Goal: Information Seeking & Learning: Check status

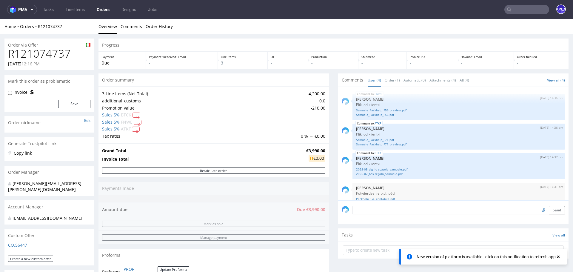
scroll to position [7, 0]
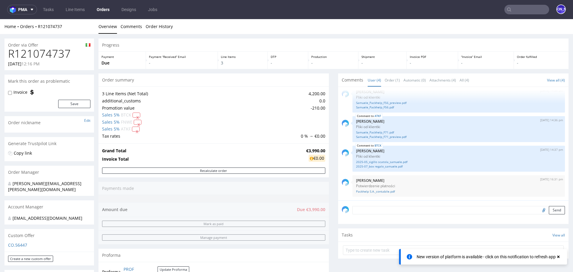
click at [96, 12] on link "Orders" at bounding box center [103, 10] width 20 height 10
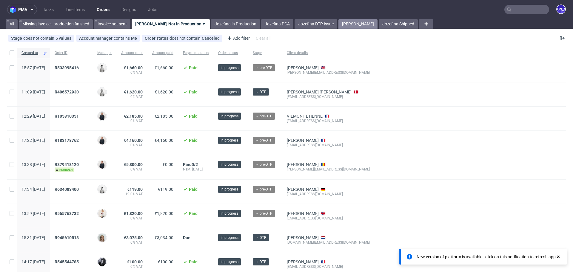
click at [349, 23] on link "Jozefina Shipping" at bounding box center [357, 24] width 39 height 10
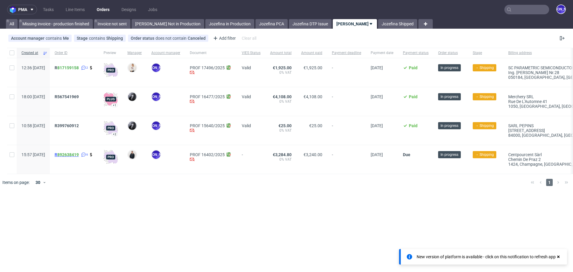
click at [75, 154] on span "R 892638419" at bounding box center [67, 154] width 24 height 5
click at [79, 96] on span "R567541969" at bounding box center [67, 96] width 24 height 5
click at [552, 5] on div "[PERSON_NAME]" at bounding box center [557, 9] width 17 height 10
click at [79, 96] on span "R567541969" at bounding box center [67, 96] width 24 height 5
click at [74, 68] on span "R 817159158" at bounding box center [67, 67] width 24 height 5
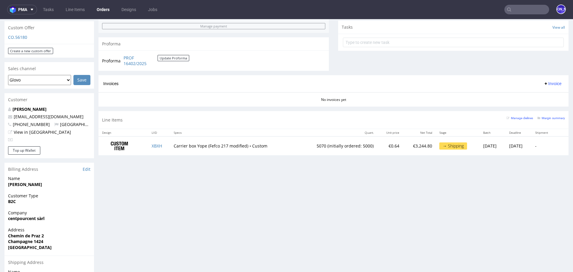
scroll to position [160, 0]
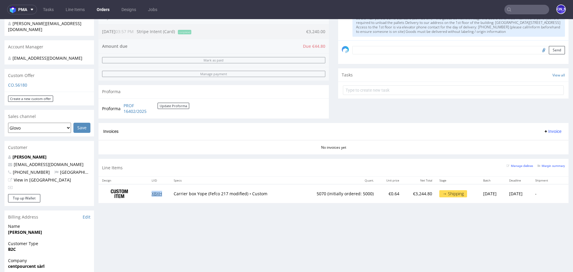
click at [153, 192] on link "XBXH" at bounding box center [157, 194] width 10 height 6
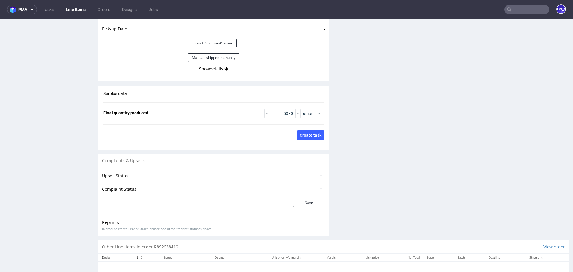
scroll to position [925, 0]
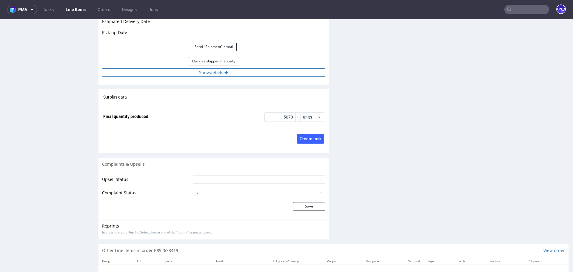
click at [209, 73] on button "Show details" at bounding box center [213, 72] width 223 height 8
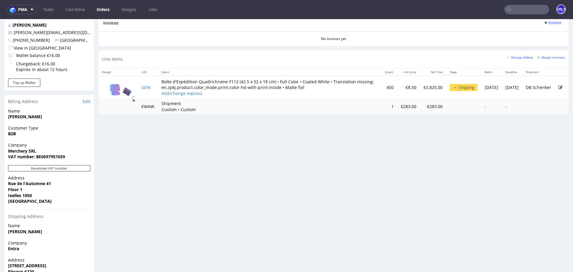
scroll to position [290, 0]
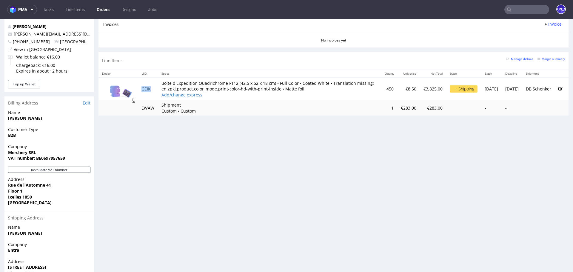
click at [144, 89] on link "GEIK" at bounding box center [145, 89] width 9 height 6
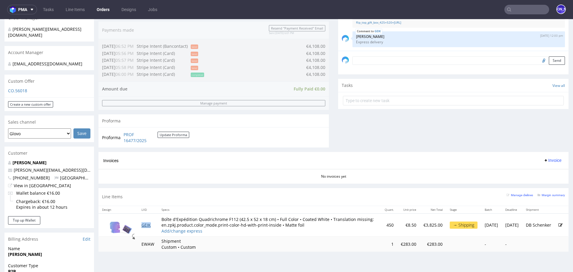
scroll to position [155, 0]
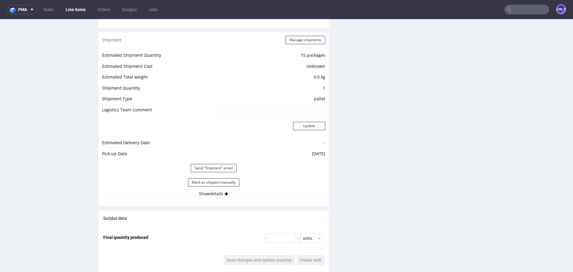
scroll to position [762, 0]
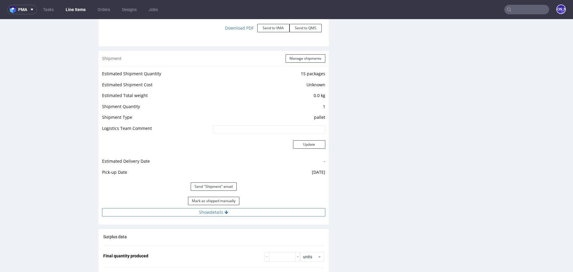
click at [216, 215] on button "Show details" at bounding box center [213, 212] width 223 height 8
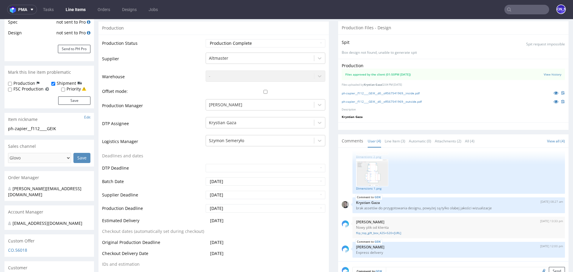
scroll to position [0, 0]
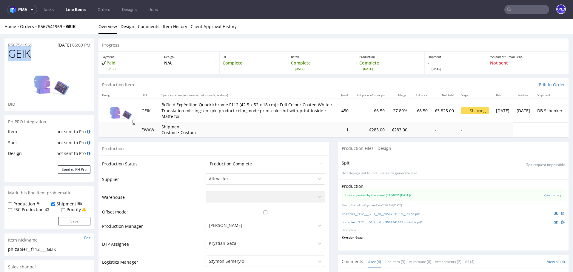
drag, startPoint x: 37, startPoint y: 58, endPoint x: 4, endPoint y: 55, distance: 32.3
click at [4, 55] on div "GEIK DID" at bounding box center [49, 79] width 90 height 63
copy span "GEIK"
drag, startPoint x: 40, startPoint y: 45, endPoint x: 0, endPoint y: 45, distance: 40.0
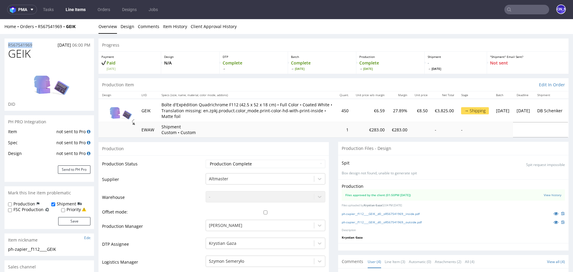
copy p "R567541969"
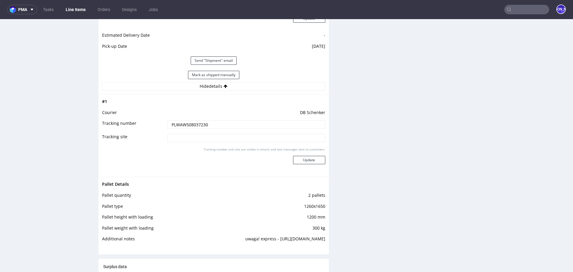
scroll to position [886, 0]
click at [190, 126] on input "PLWAW508037230" at bounding box center [246, 126] width 158 height 8
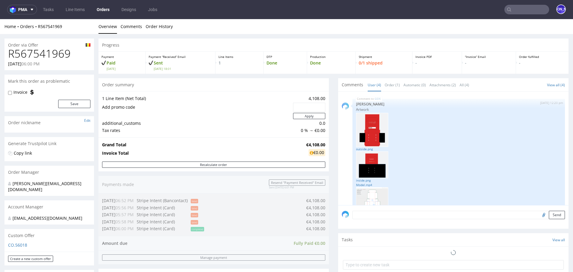
scroll to position [114, 0]
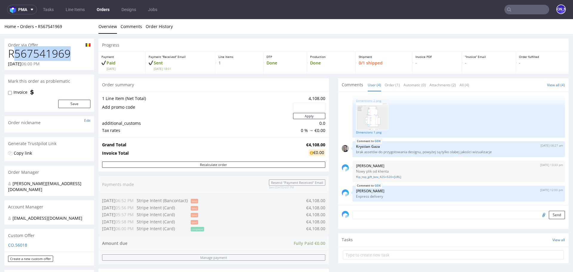
drag, startPoint x: 78, startPoint y: 56, endPoint x: 0, endPoint y: 56, distance: 77.6
copy h1 "R567541969"
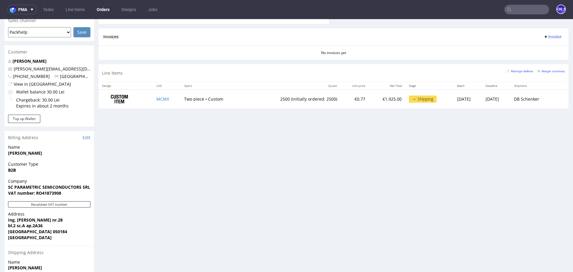
scroll to position [246, 0]
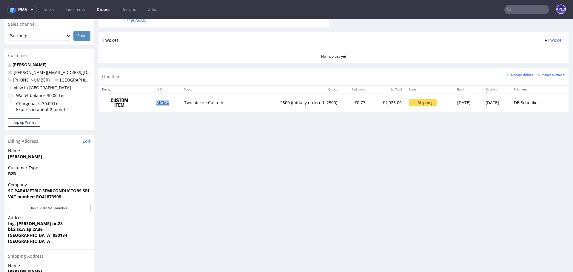
click at [156, 100] on link "MCMX" at bounding box center [162, 103] width 13 height 6
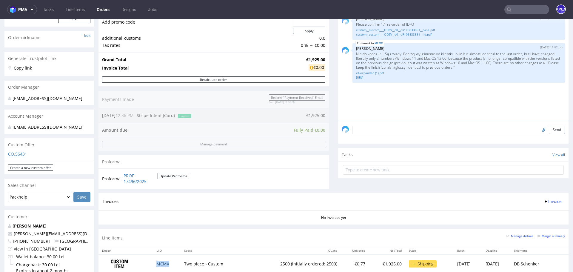
scroll to position [81, 0]
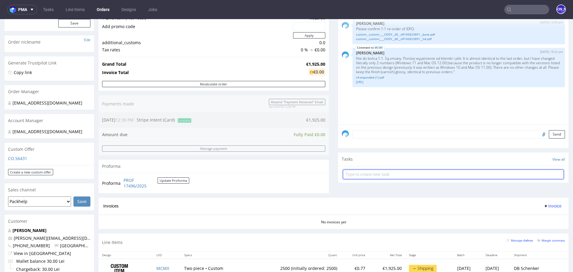
click at [380, 178] on input "text" at bounding box center [453, 175] width 221 height 10
type input "Invoice"
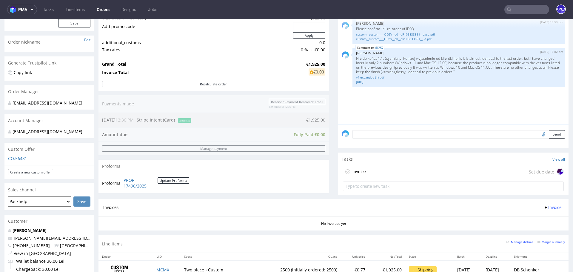
click at [389, 167] on div "Invoice Set due date" at bounding box center [453, 172] width 221 height 12
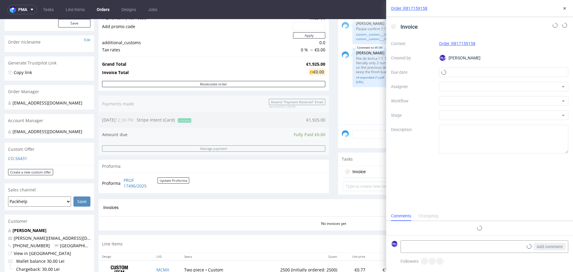
scroll to position [5, 0]
click at [451, 74] on input "text" at bounding box center [504, 72] width 130 height 10
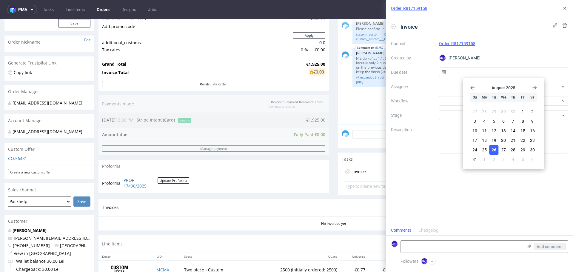
click at [493, 147] on span "26" at bounding box center [494, 150] width 5 height 6
type input "26/08/2025"
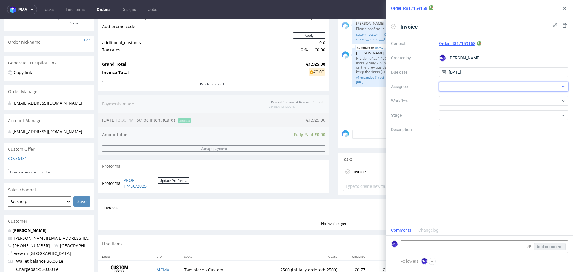
click at [469, 86] on div at bounding box center [504, 87] width 130 height 10
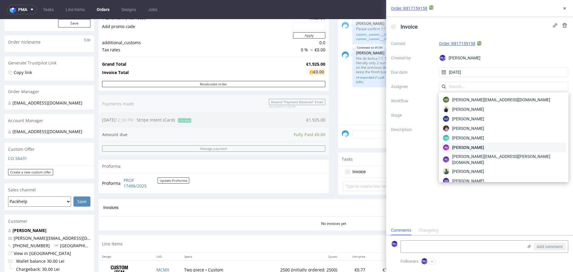
click at [469, 147] on span "Aleksandra Łętowska" at bounding box center [468, 147] width 32 height 6
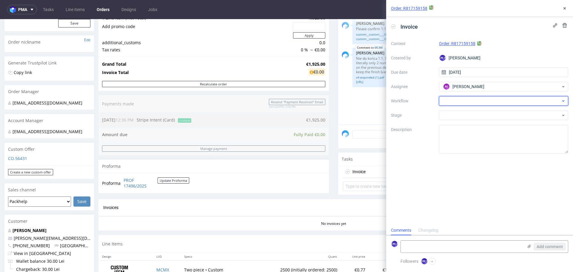
click at [461, 103] on div at bounding box center [504, 101] width 130 height 10
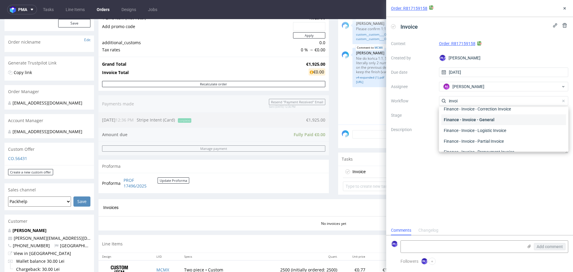
scroll to position [14, 0]
type input "invoi"
click at [476, 121] on div "Finance - Invoice - General" at bounding box center [503, 119] width 125 height 11
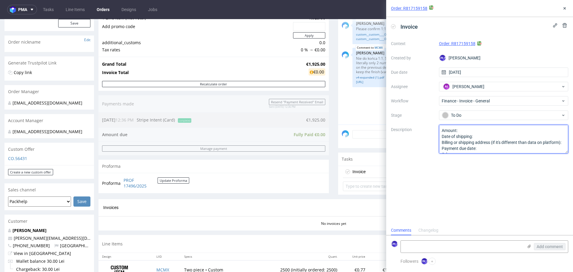
scroll to position [6, 0]
drag, startPoint x: 441, startPoint y: 131, endPoint x: 483, endPoint y: 170, distance: 56.8
click at [483, 170] on div "Invoice Context Order: R817159158 Created by JO Jozefina Owczarek Due date 26/0…" at bounding box center [479, 121] width 187 height 208
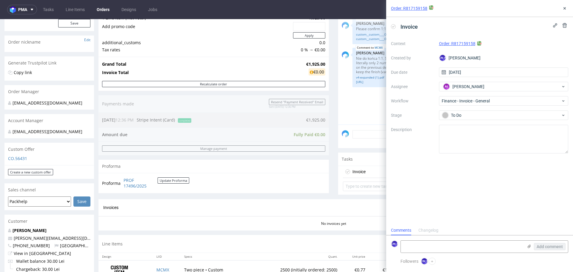
click at [329, 210] on div "Invoices Invoice" at bounding box center [333, 207] width 461 height 7
click at [565, 8] on use at bounding box center [565, 8] width 2 height 2
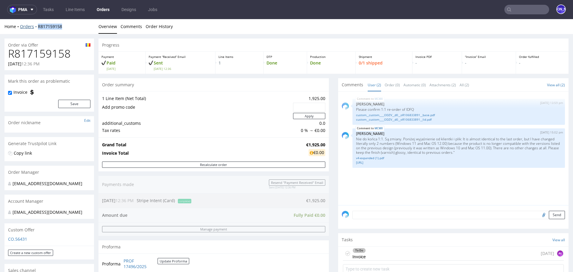
drag, startPoint x: 67, startPoint y: 28, endPoint x: 37, endPoint y: 28, distance: 30.1
click at [37, 28] on div "Home Orders R817159158" at bounding box center [49, 27] width 90 height 6
copy link "R817159158"
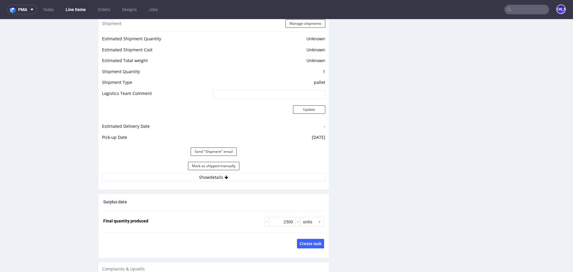
scroll to position [833, 0]
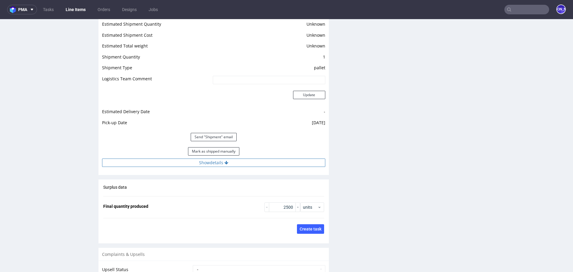
click at [206, 167] on button "Show details" at bounding box center [213, 162] width 223 height 8
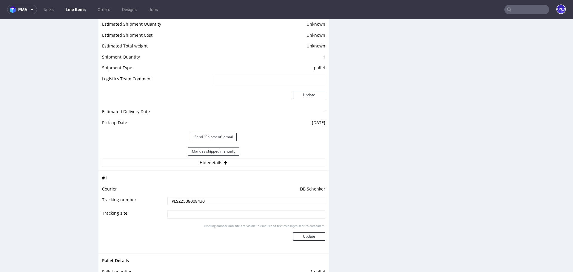
click at [186, 205] on input "PLSZZ508008430" at bounding box center [246, 201] width 158 height 8
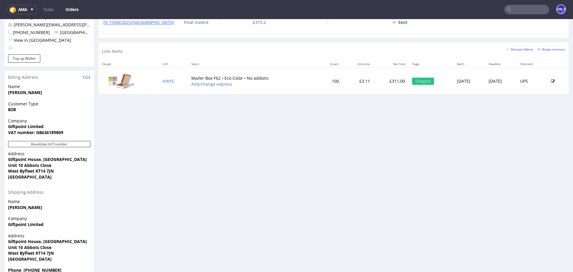
scroll to position [308, 0]
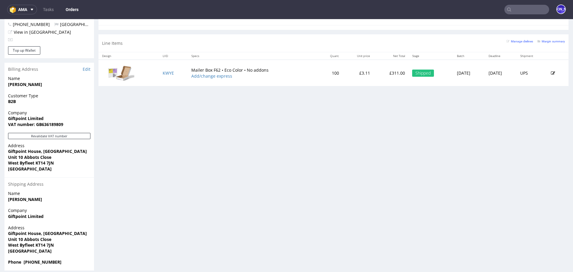
click at [519, 11] on input "text" at bounding box center [526, 10] width 45 height 10
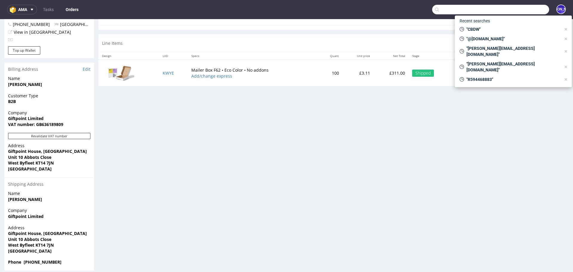
paste input "juan@merchery.co"
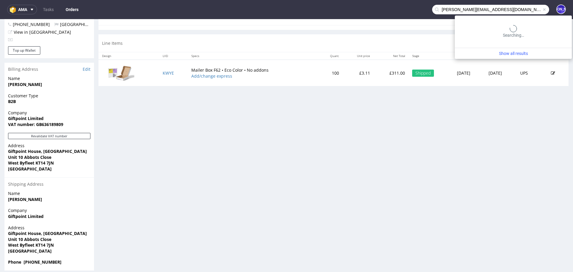
type input "juan@merchery.co"
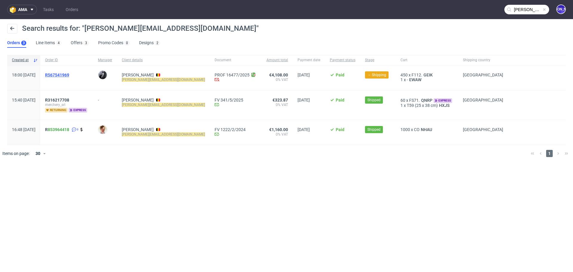
click at [69, 75] on span "R567541969" at bounding box center [57, 75] width 24 height 5
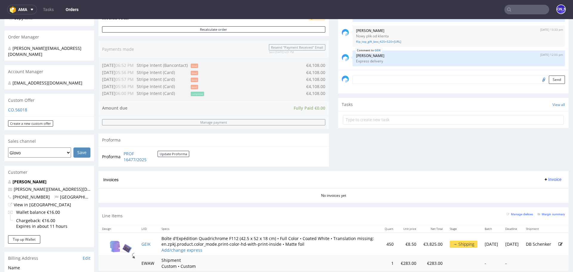
scroll to position [170, 0]
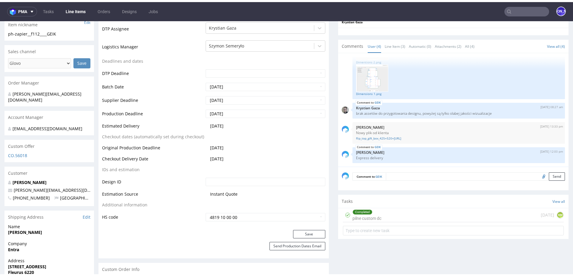
scroll to position [208, 0]
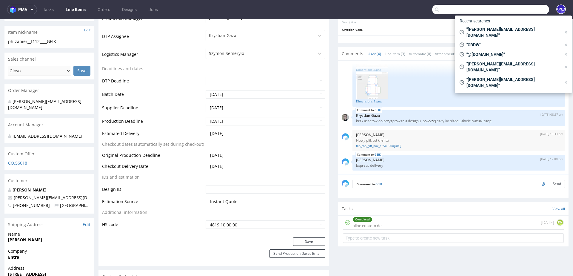
click at [527, 6] on input "text" at bounding box center [490, 10] width 117 height 10
paste input "kitti.szabo@furbify.eu"
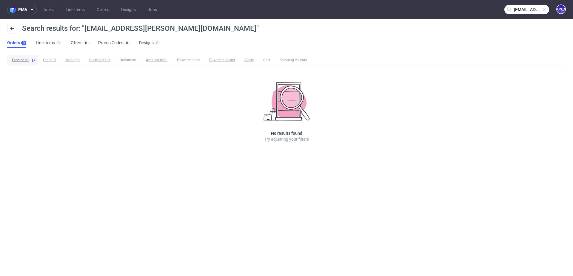
click at [524, 11] on input "kitti.szabo@furbify.eu" at bounding box center [526, 10] width 45 height 10
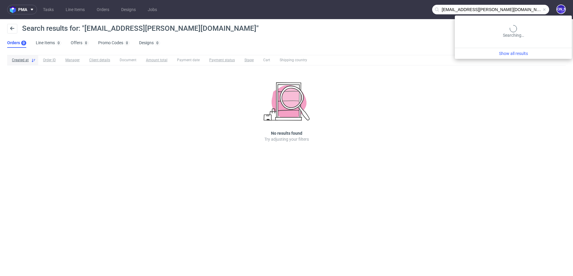
click at [524, 11] on input "kitti.szabo@furbify.eu" at bounding box center [490, 10] width 117 height 10
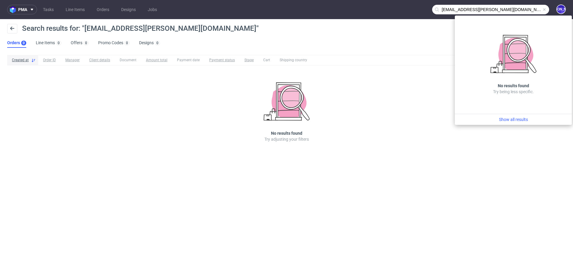
click at [457, 8] on input "kitti.szabo@furbify.eu" at bounding box center [490, 10] width 117 height 10
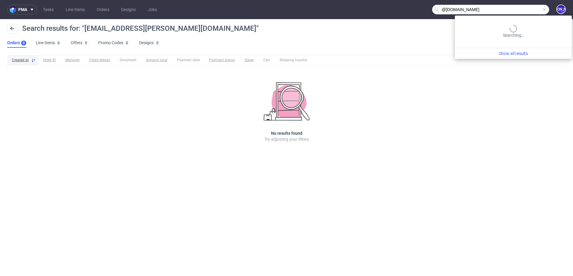
type input "@furbify.eu"
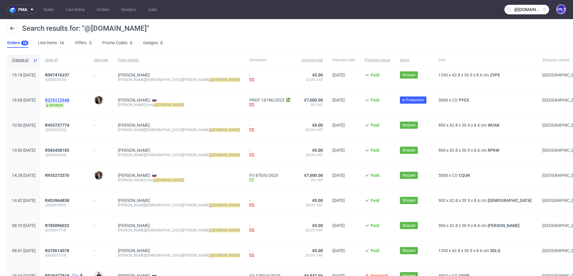
click at [69, 98] on span "R370172948" at bounding box center [57, 100] width 24 height 5
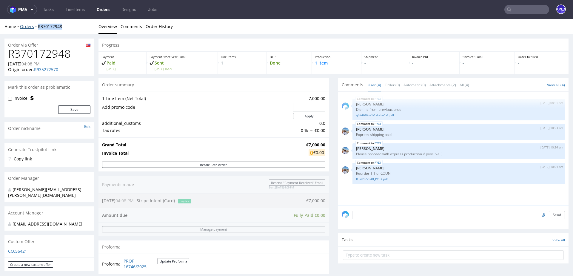
drag, startPoint x: 81, startPoint y: 26, endPoint x: 37, endPoint y: 28, distance: 43.9
click at [37, 28] on div "Home Orders R370172948" at bounding box center [49, 27] width 90 height 6
copy link "R370172948"
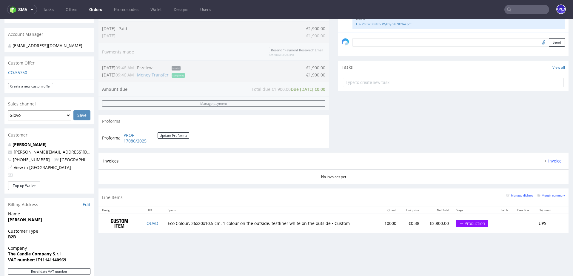
scroll to position [182, 0]
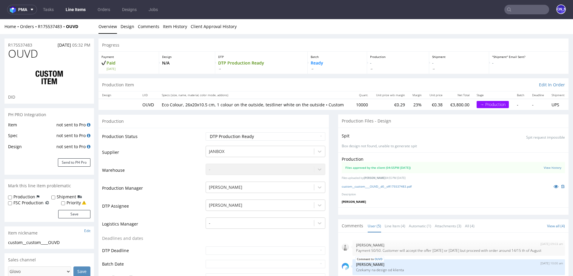
scroll to position [12, 0]
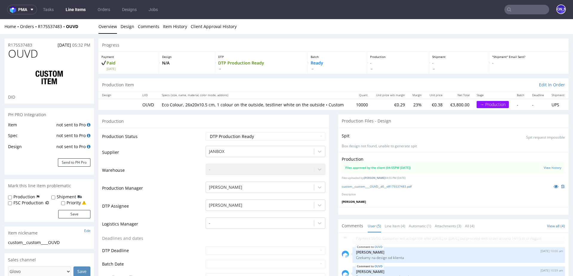
select select "in_progress"
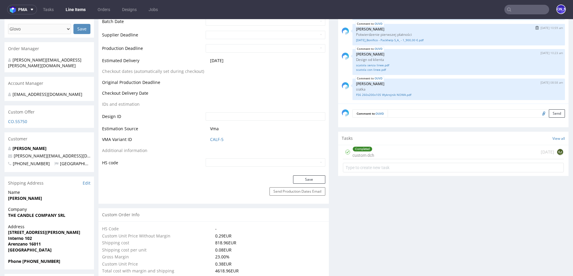
scroll to position [230, 0]
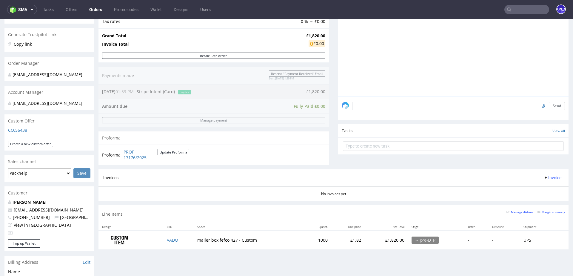
scroll to position [161, 0]
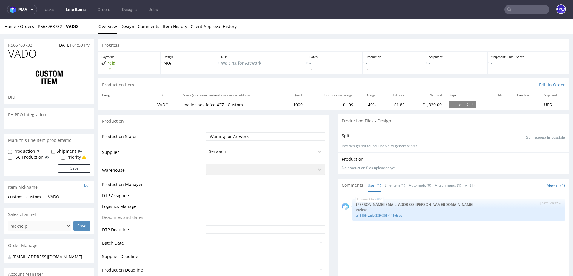
select select "in_progress"
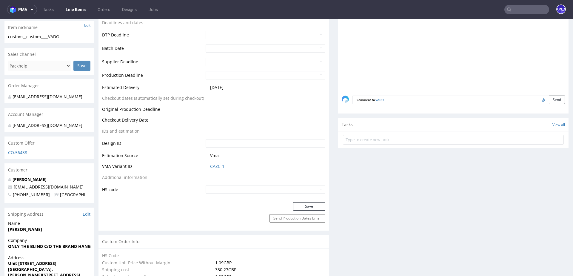
scroll to position [237, 0]
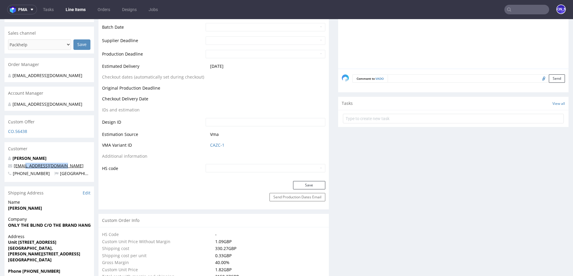
drag, startPoint x: 71, startPoint y: 165, endPoint x: 26, endPoint y: 165, distance: 45.4
click at [26, 165] on p "[EMAIL_ADDRESS][DOMAIN_NAME]" at bounding box center [49, 166] width 82 height 6
copy link "@onlytheblind.com"
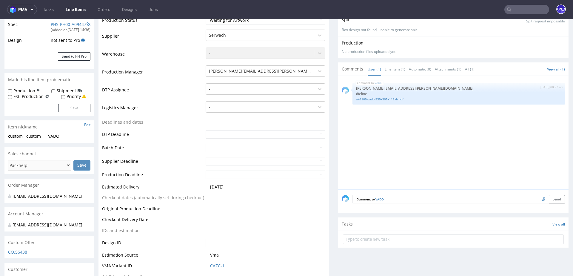
scroll to position [101, 0]
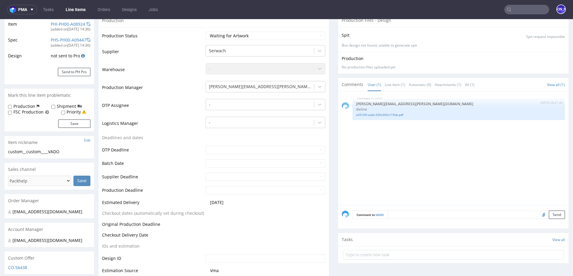
click at [539, 213] on input "file" at bounding box center [543, 214] width 8 height 8
type input "C:\fakepath\a43109-vado-339x305x119xb II.pdf"
click at [399, 213] on textarea at bounding box center [476, 214] width 177 height 8
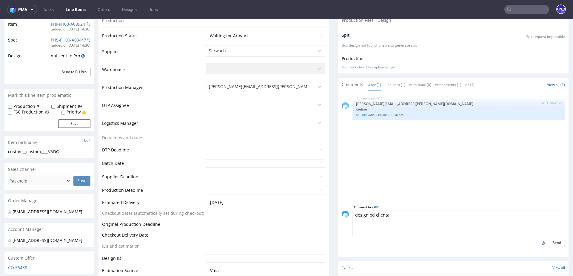
type textarea "design od clienta"
click at [539, 241] on input "file" at bounding box center [543, 242] width 8 height 8
click at [549, 243] on button "Send" at bounding box center [557, 242] width 16 height 8
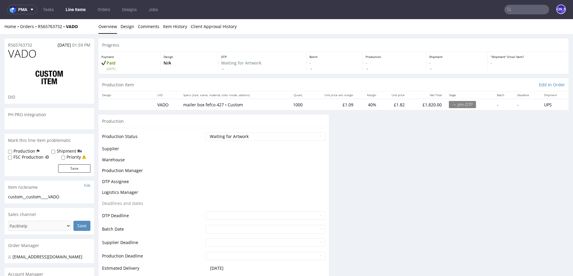
scroll to position [0, 0]
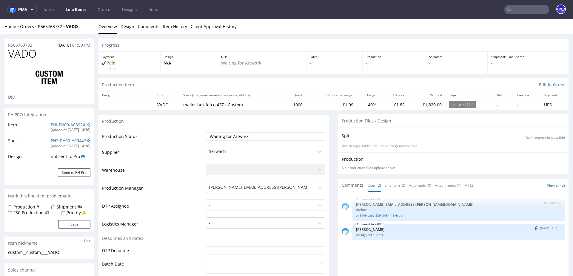
select select "in_progress"
drag, startPoint x: 390, startPoint y: 233, endPoint x: 351, endPoint y: 234, distance: 38.8
click at [353, 234] on div "VADO 26th Aug 25 | 13:12 pm Jozefina Owczarek design od clienta" at bounding box center [459, 232] width 213 height 16
copy p "design od clienta"
click at [535, 226] on img "submit" at bounding box center [536, 228] width 3 height 4
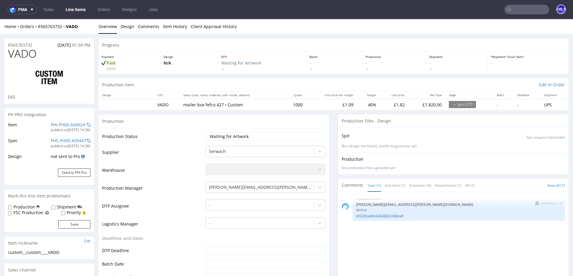
select select "in_progress"
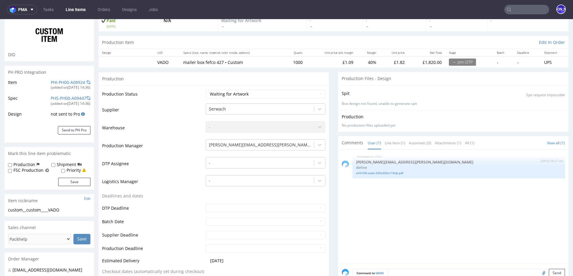
scroll to position [169, 0]
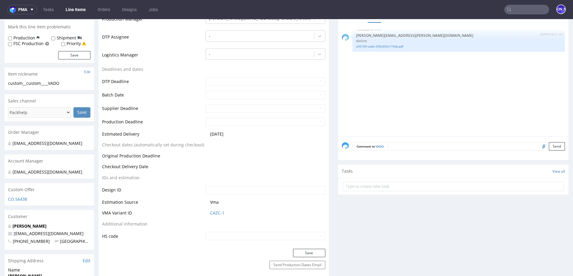
click at [491, 147] on textarea at bounding box center [476, 146] width 177 height 8
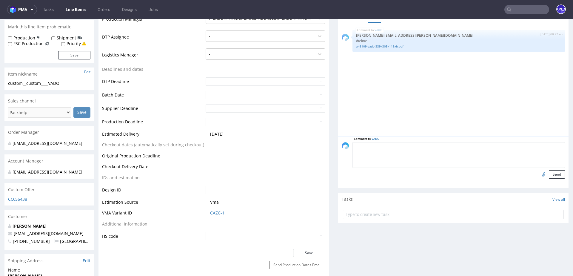
paste textarea "design od clienta"
type textarea "design od clienta"
click at [539, 174] on input "file" at bounding box center [543, 174] width 8 height 8
type input "C:\fakepath\a43109-vado-339x305x119xb II.pdf"
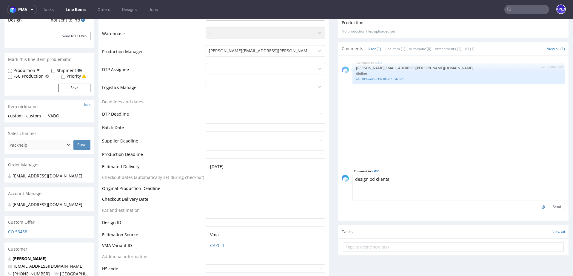
scroll to position [110, 0]
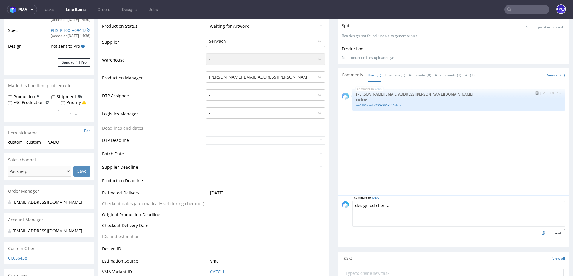
click at [381, 103] on link "a43109-vado-339x305x119xb.pdf" at bounding box center [458, 105] width 205 height 4
click at [539, 232] on input "file" at bounding box center [543, 233] width 8 height 8
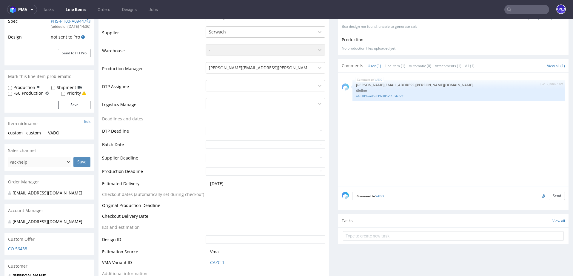
select select "in_progress"
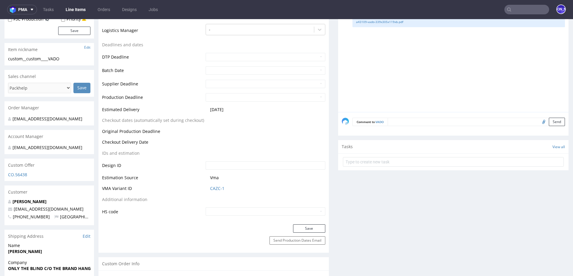
scroll to position [201, 0]
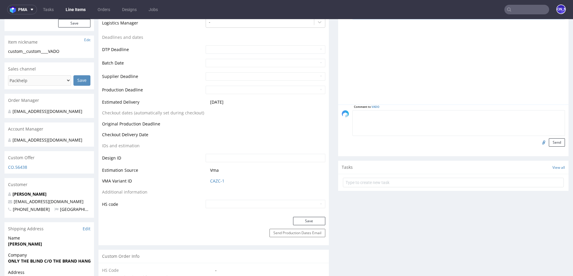
click at [403, 111] on textarea at bounding box center [459, 123] width 213 height 26
paste textarea "design od clienta"
type textarea "design od clienta"
click at [539, 141] on input "file" at bounding box center [543, 142] width 8 height 8
type input "C:\fakepath\a43109-vado-339x305x119xb II.pdf"
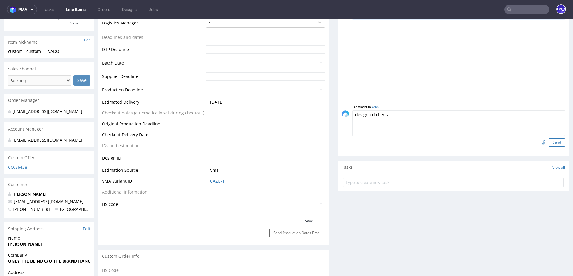
click at [550, 139] on button "Send" at bounding box center [557, 142] width 16 height 8
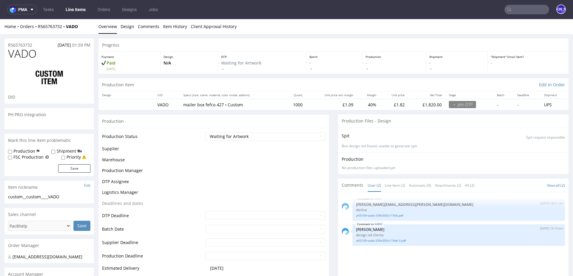
scroll to position [1, 0]
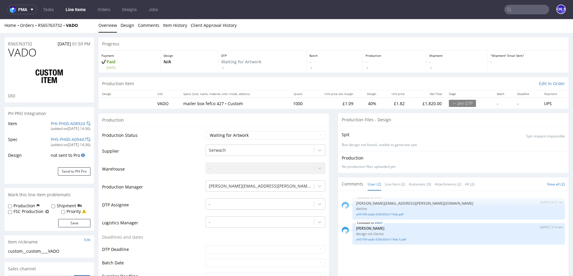
select select "in_progress"
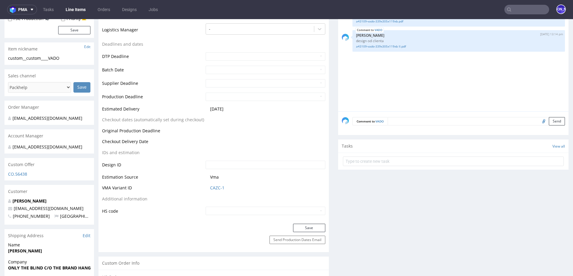
scroll to position [0, 0]
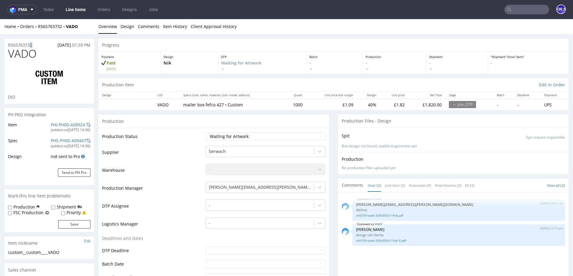
drag, startPoint x: 41, startPoint y: 45, endPoint x: 0, endPoint y: 44, distance: 41.5
copy p "R565763732"
drag, startPoint x: 89, startPoint y: 28, endPoint x: 39, endPoint y: 27, distance: 50.5
click at [39, 27] on div "Home Orders R565763732 VADO" at bounding box center [49, 27] width 90 height 6
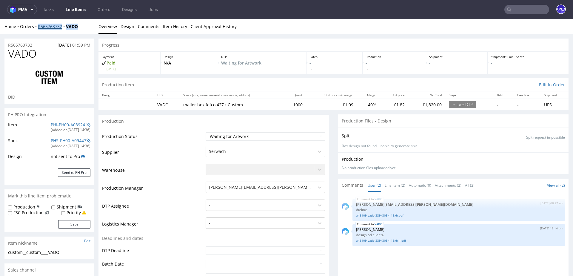
copy div "R565763732 VADO"
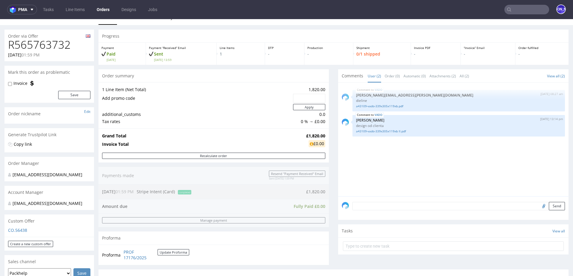
scroll to position [12, 0]
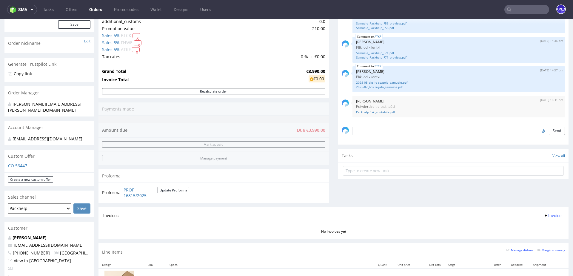
scroll to position [79, 0]
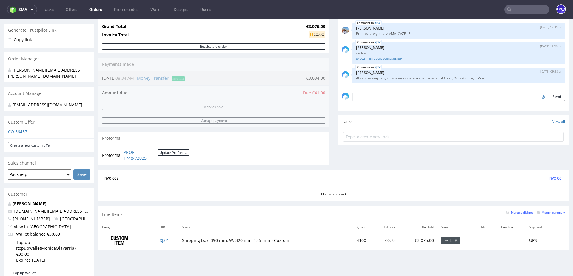
scroll to position [138, 0]
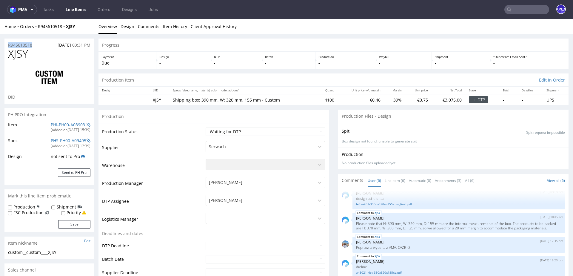
drag, startPoint x: 39, startPoint y: 44, endPoint x: 3, endPoint y: 44, distance: 36.1
copy p "R945610518"
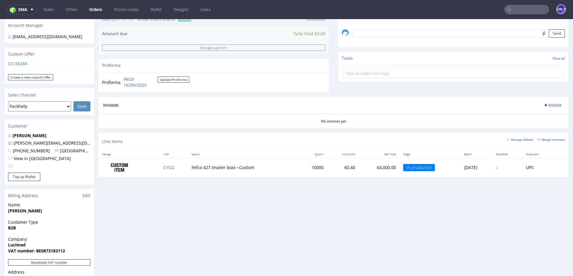
scroll to position [188, 0]
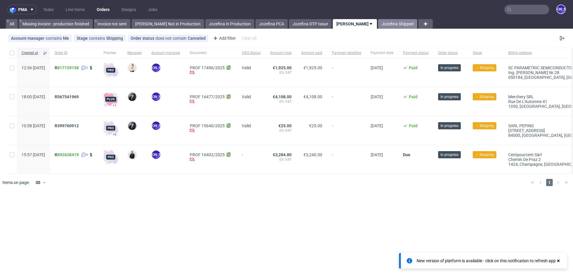
click at [378, 24] on link "Jozefina Shipped" at bounding box center [397, 24] width 39 height 10
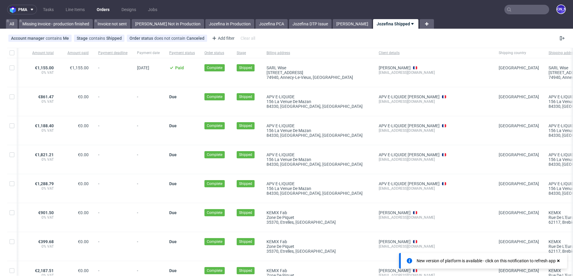
click at [513, 7] on input "text" at bounding box center [526, 10] width 45 height 10
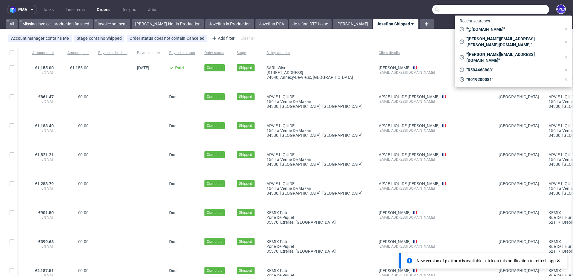
paste input "Lars@justamazingbv.com"
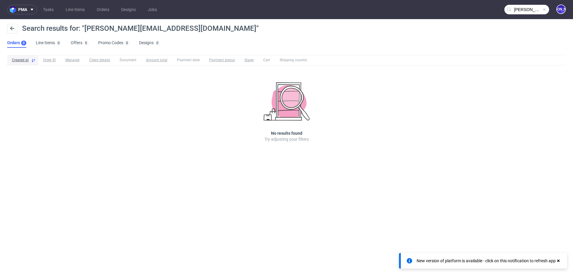
click at [512, 8] on input "Lars@justamazingbv.com" at bounding box center [526, 10] width 45 height 10
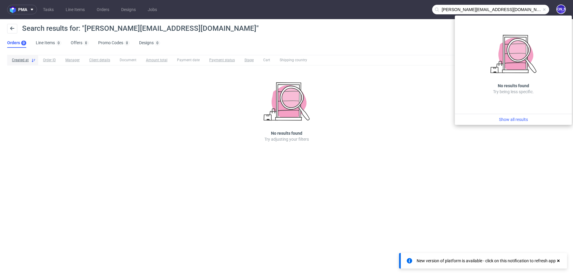
click at [444, 10] on input "Lars@justamazingbv.com" at bounding box center [490, 10] width 117 height 10
type input "@justamazingbv.com"
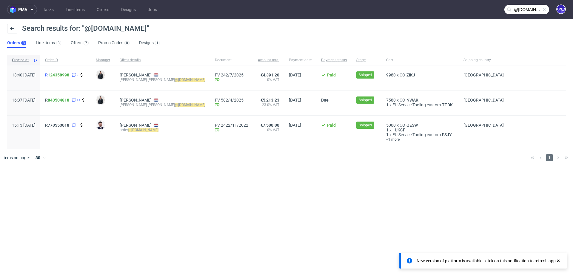
click at [65, 76] on span "R 124358998" at bounding box center [57, 75] width 24 height 5
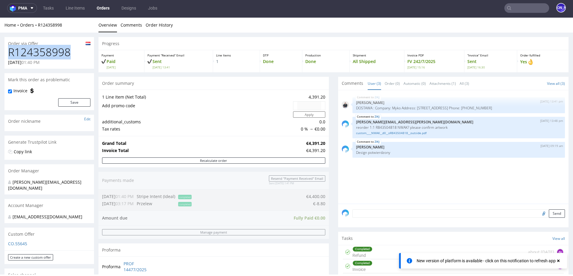
drag, startPoint x: 73, startPoint y: 55, endPoint x: 5, endPoint y: 55, distance: 68.7
click at [5, 55] on div "R124358998 10.06.2025 01:40 PM" at bounding box center [49, 57] width 90 height 22
copy h1 "R124358998"
click at [73, 51] on h1 "R124358998" at bounding box center [49, 52] width 82 height 12
drag, startPoint x: 73, startPoint y: 51, endPoint x: 0, endPoint y: 51, distance: 73.1
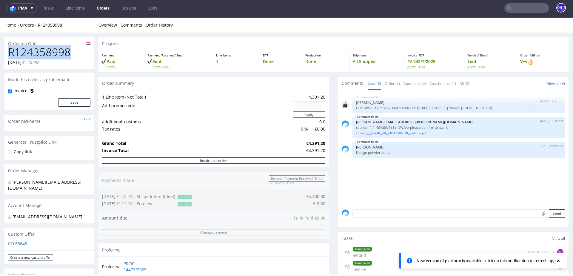
copy h1 "R124358998"
click at [107, 7] on link "Orders" at bounding box center [103, 8] width 20 height 10
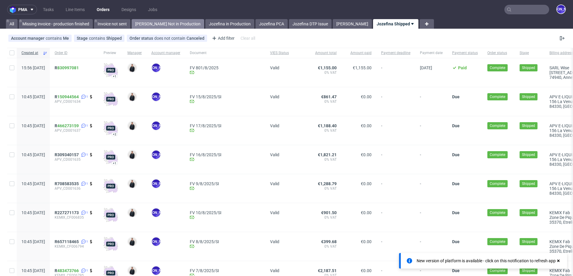
click at [164, 23] on link "Jozefina Not in Production" at bounding box center [168, 24] width 73 height 10
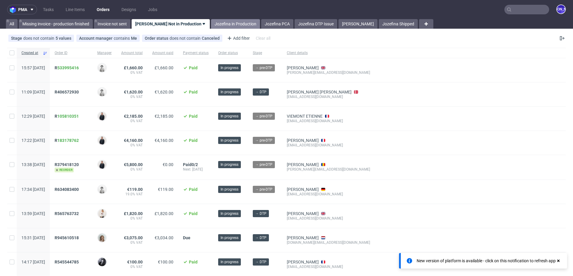
click at [228, 24] on link "Jozefina in Production" at bounding box center [235, 24] width 49 height 10
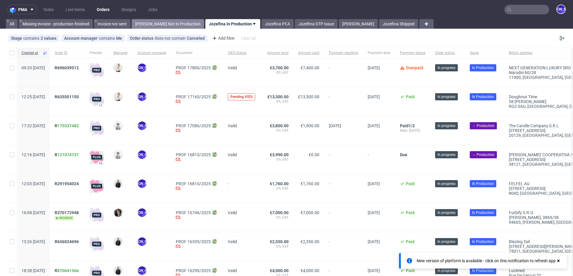
click at [165, 24] on link "Jozefina Not in Production" at bounding box center [168, 24] width 73 height 10
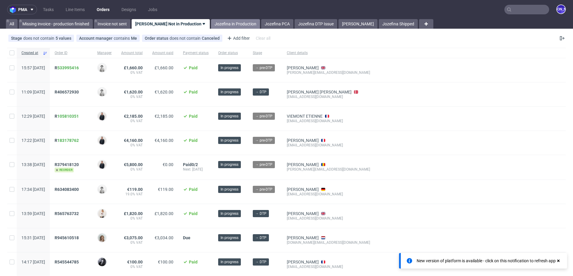
click at [217, 22] on link "Jozefina in Production" at bounding box center [235, 24] width 49 height 10
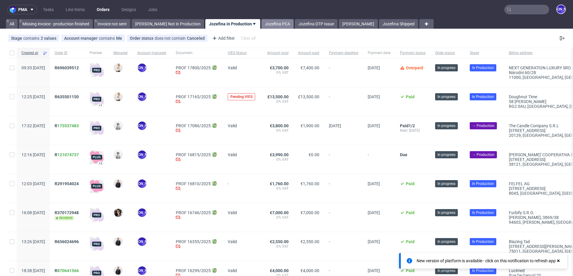
click at [272, 20] on link "Jozefina PCA" at bounding box center [277, 24] width 32 height 10
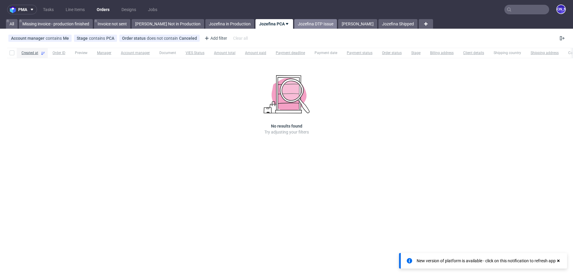
click at [302, 22] on link "Jozefina DTP Issue" at bounding box center [315, 24] width 43 height 10
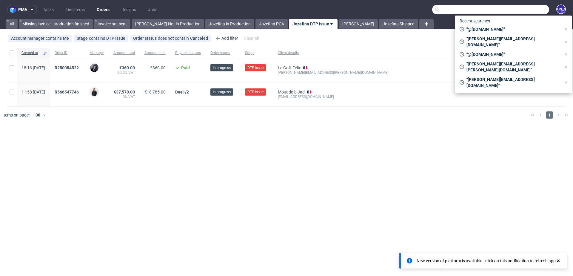
click at [514, 10] on input "text" at bounding box center [490, 10] width 117 height 10
paste input "R406572930"
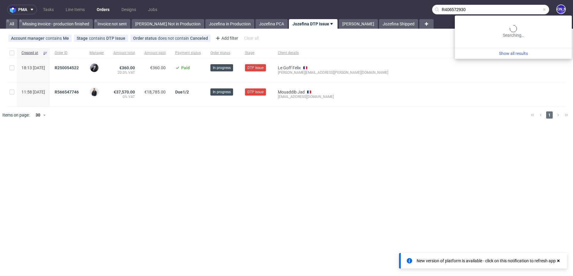
type input "R406572930"
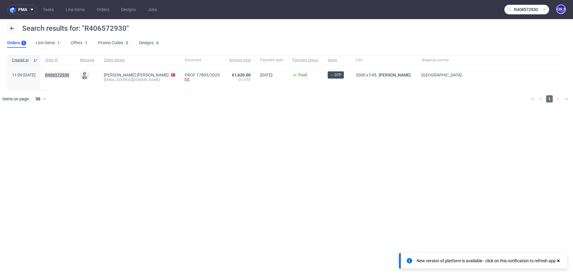
click at [69, 76] on mark "R406572930" at bounding box center [57, 75] width 24 height 5
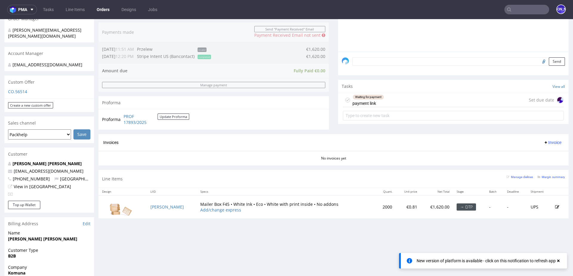
scroll to position [156, 0]
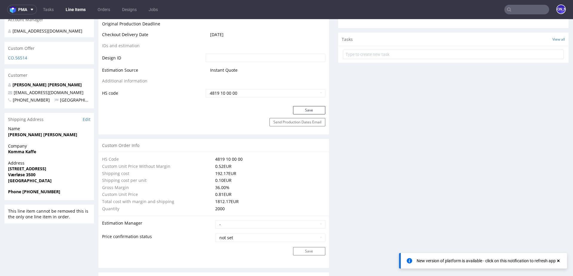
scroll to position [347, 0]
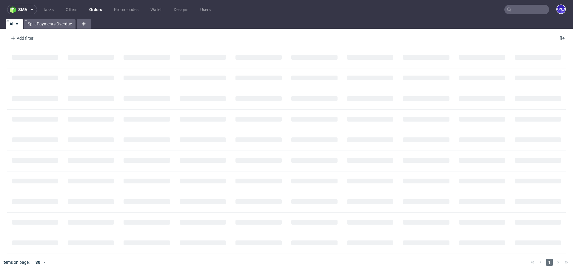
click at [525, 11] on input "text" at bounding box center [526, 10] width 45 height 10
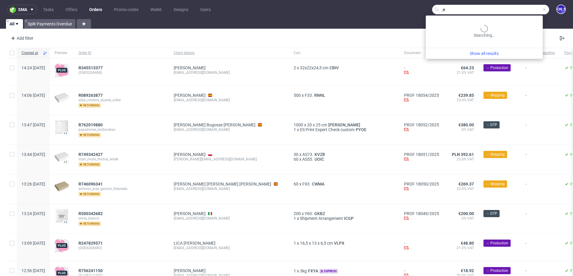
type input ","
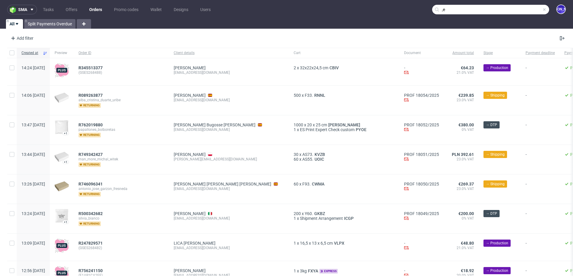
type input ","
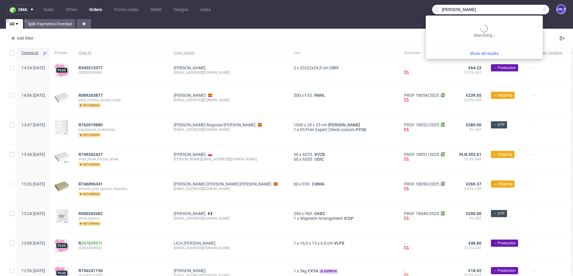
type input "[PERSON_NAME]"
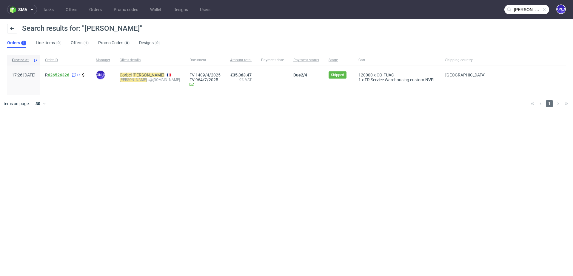
click at [69, 77] on span "R 626526326 17" at bounding box center [65, 80] width 41 height 15
click at [61, 74] on span "R 626526326" at bounding box center [57, 75] width 24 height 5
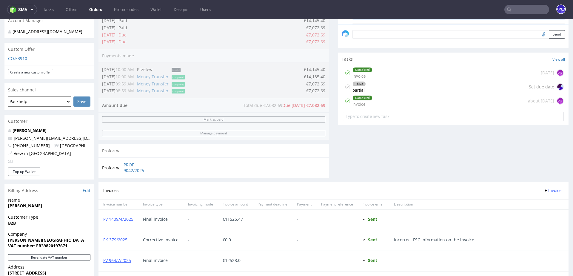
scroll to position [179, 0]
drag, startPoint x: 322, startPoint y: 105, endPoint x: 297, endPoint y: 104, distance: 25.1
click at [297, 104] on div "Order summary 1 Line Item (Net Total) 35,363.47 Add promo code Apply additional…" at bounding box center [213, 41] width 230 height 284
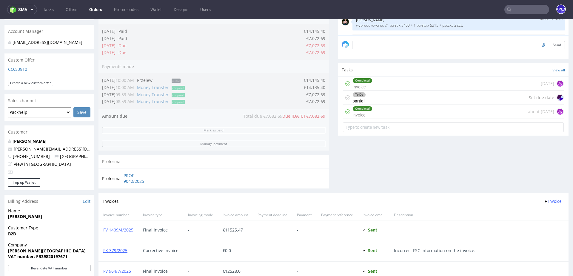
scroll to position [163, 0]
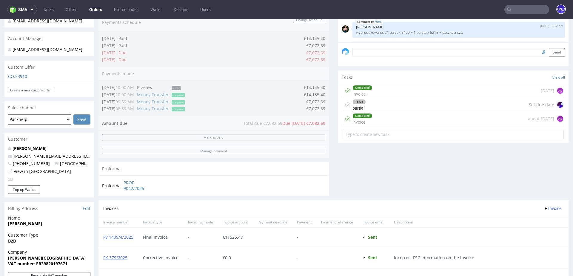
drag, startPoint x: 322, startPoint y: 45, endPoint x: 285, endPoint y: 45, distance: 37.3
click at [285, 45] on div "Order summary 1 Line Item (Net Total) 35,363.47 Add promo code Apply additional…" at bounding box center [213, 58] width 230 height 284
